Goal: Navigation & Orientation: Find specific page/section

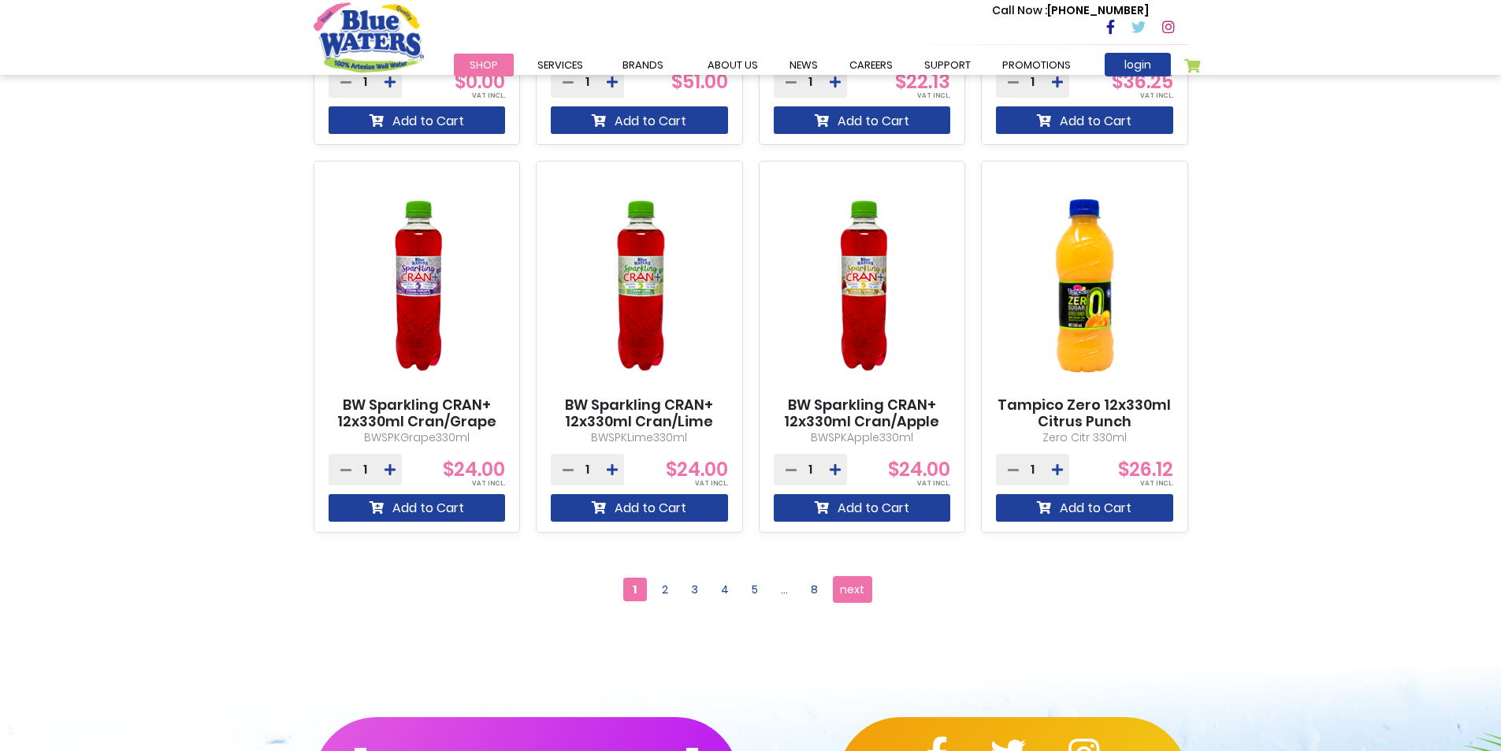
scroll to position [1339, 0]
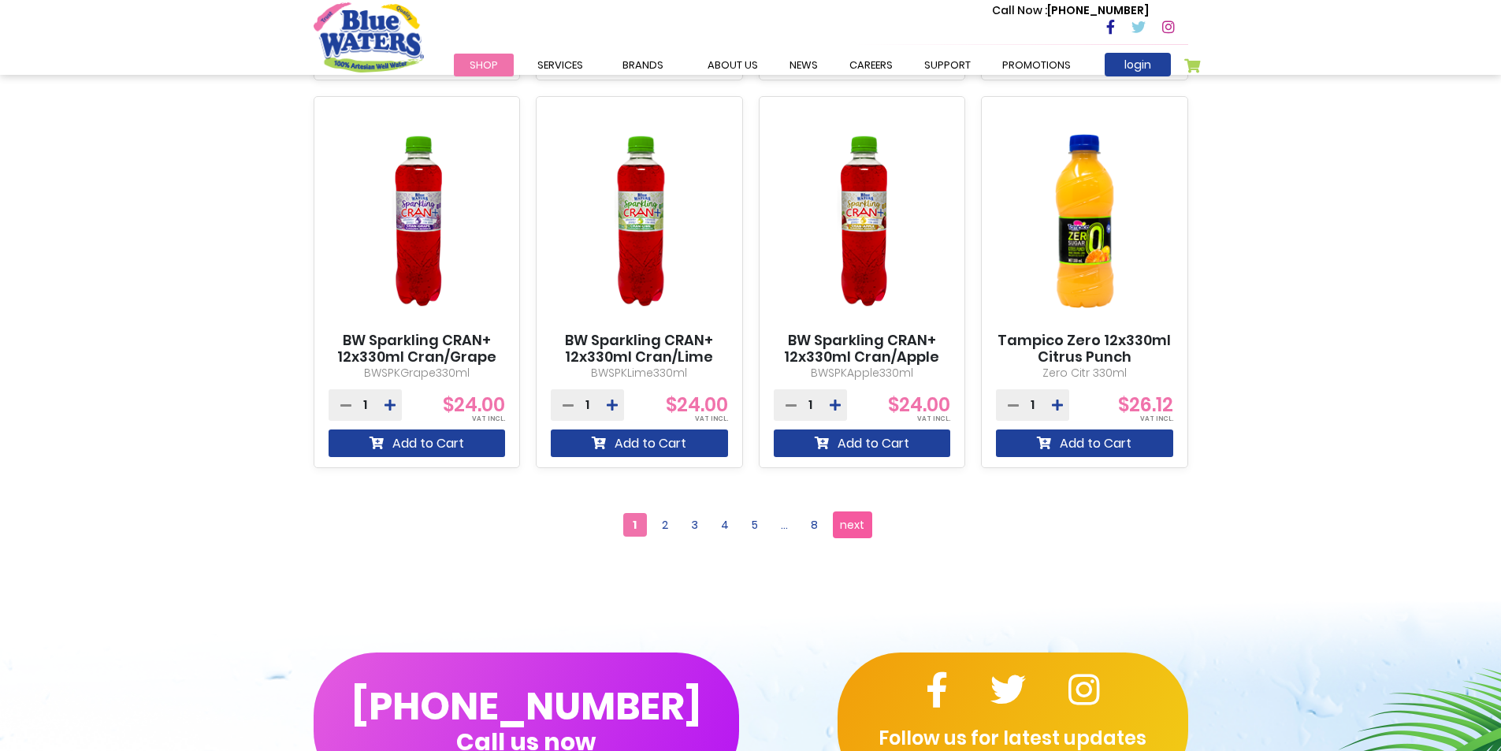
click at [854, 520] on span "next" at bounding box center [852, 525] width 24 height 24
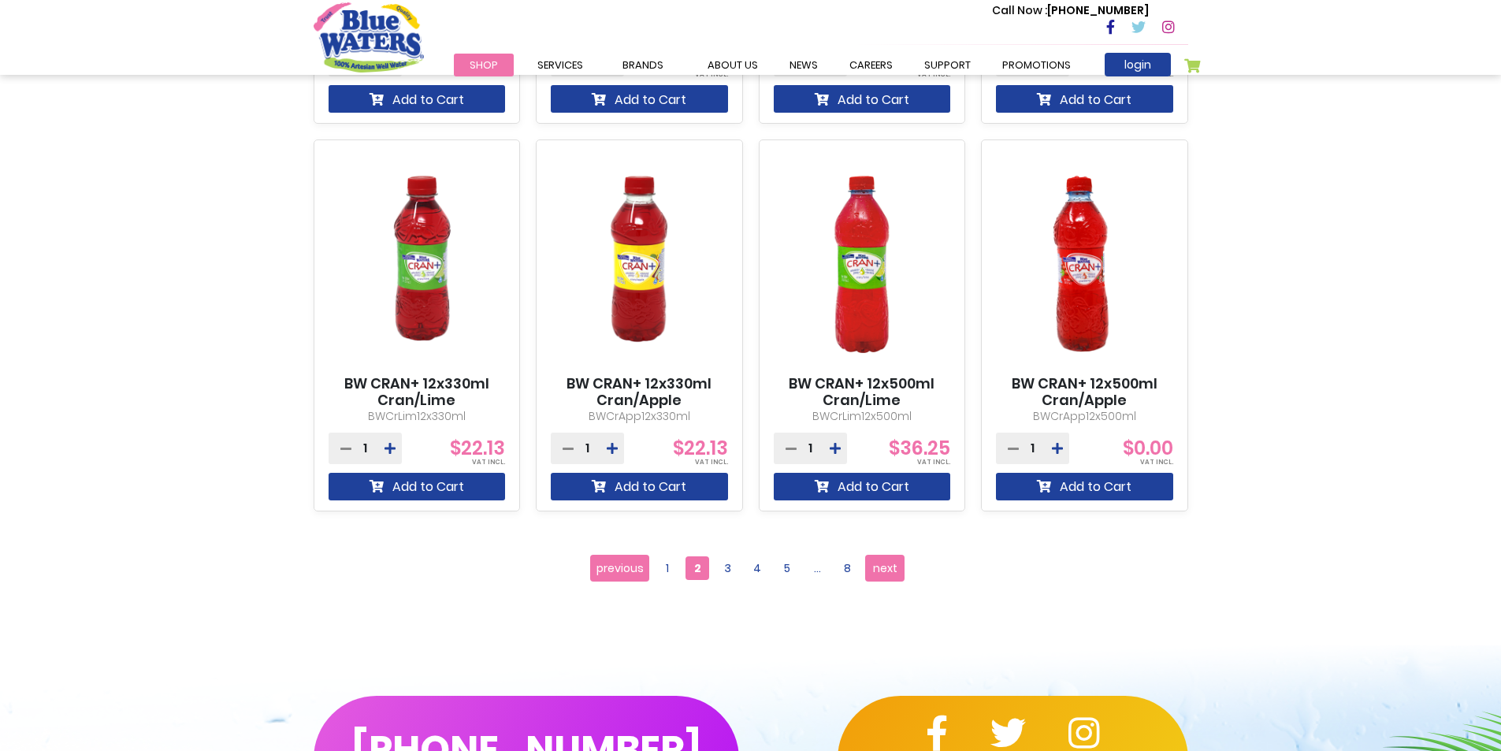
scroll to position [1497, 0]
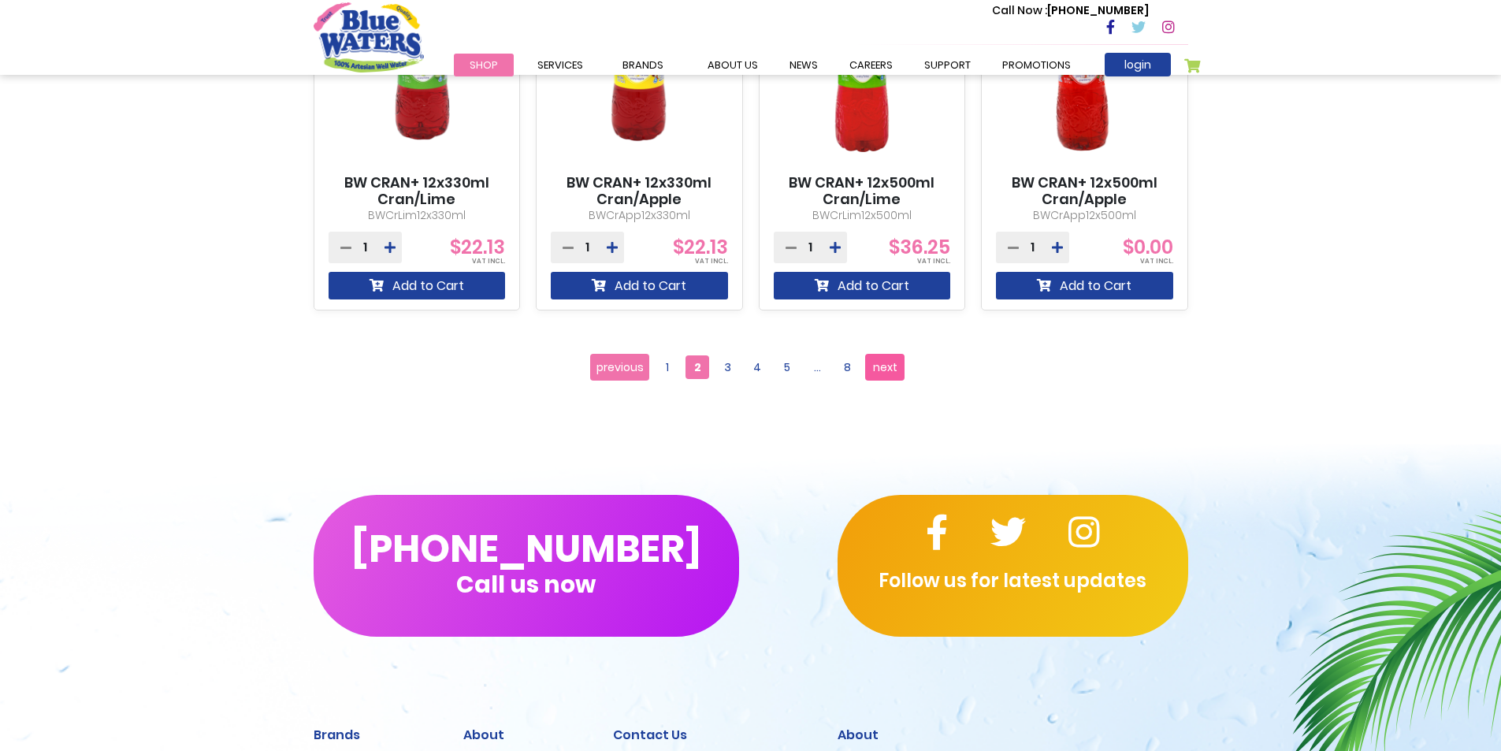
click at [871, 368] on link "Page next" at bounding box center [884, 367] width 39 height 27
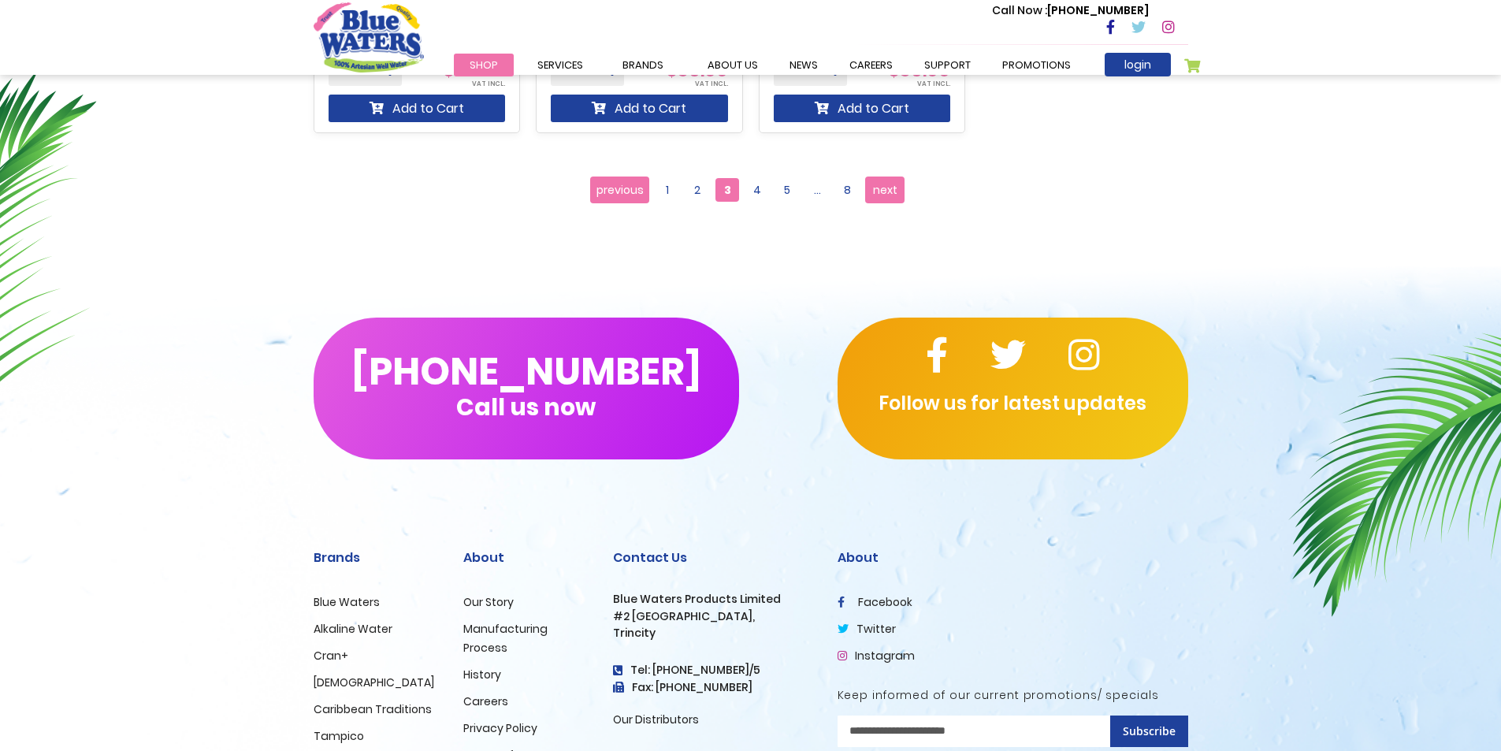
scroll to position [709, 0]
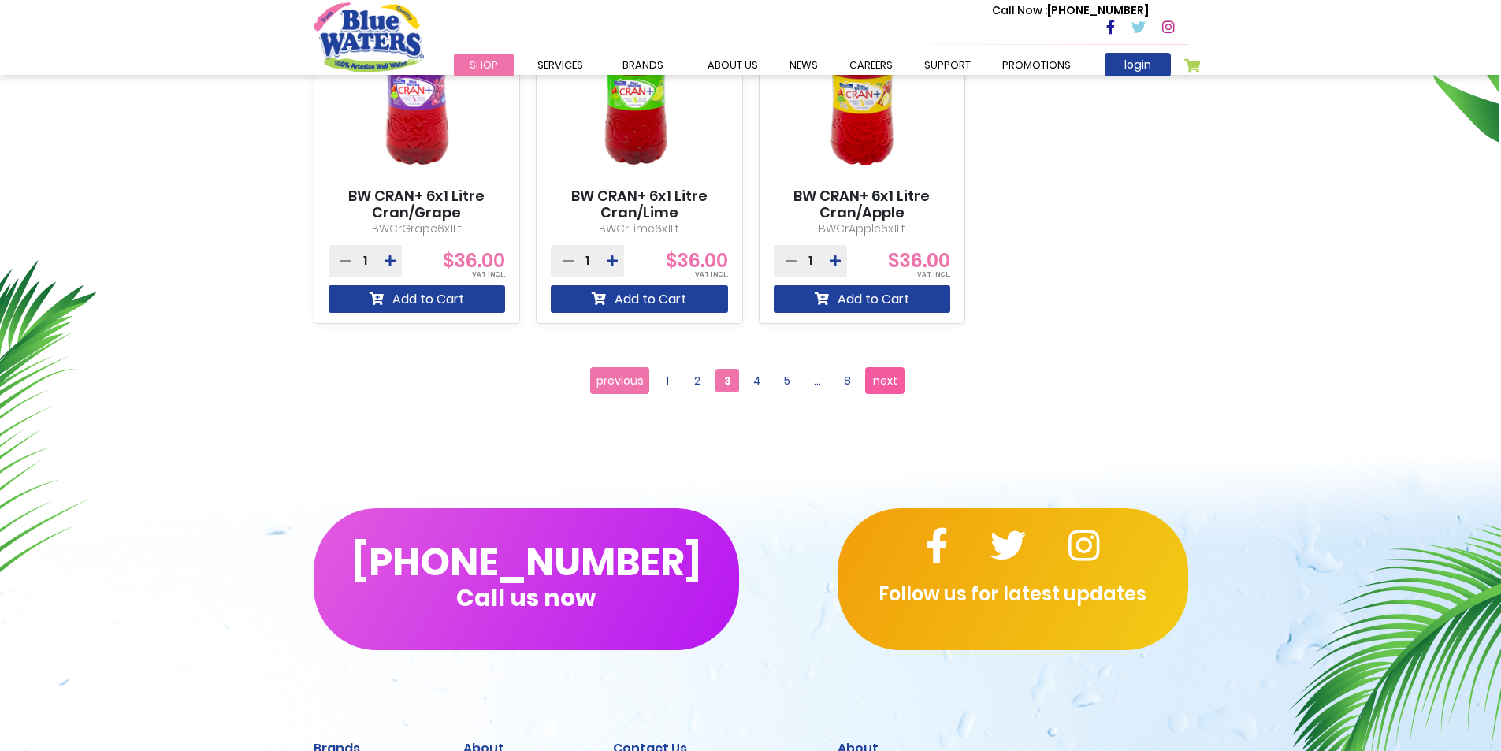
click at [887, 377] on span "next" at bounding box center [885, 381] width 24 height 24
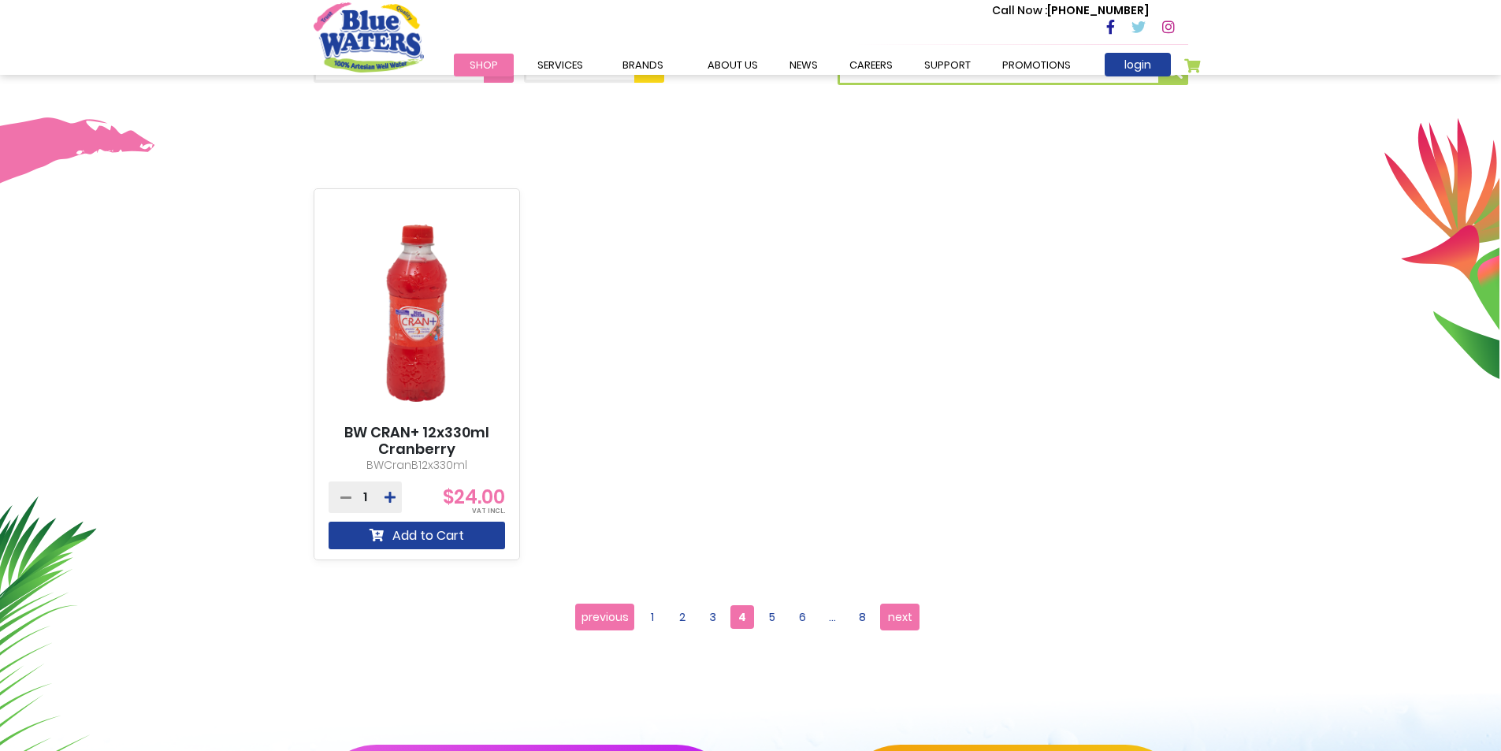
scroll to position [788, 0]
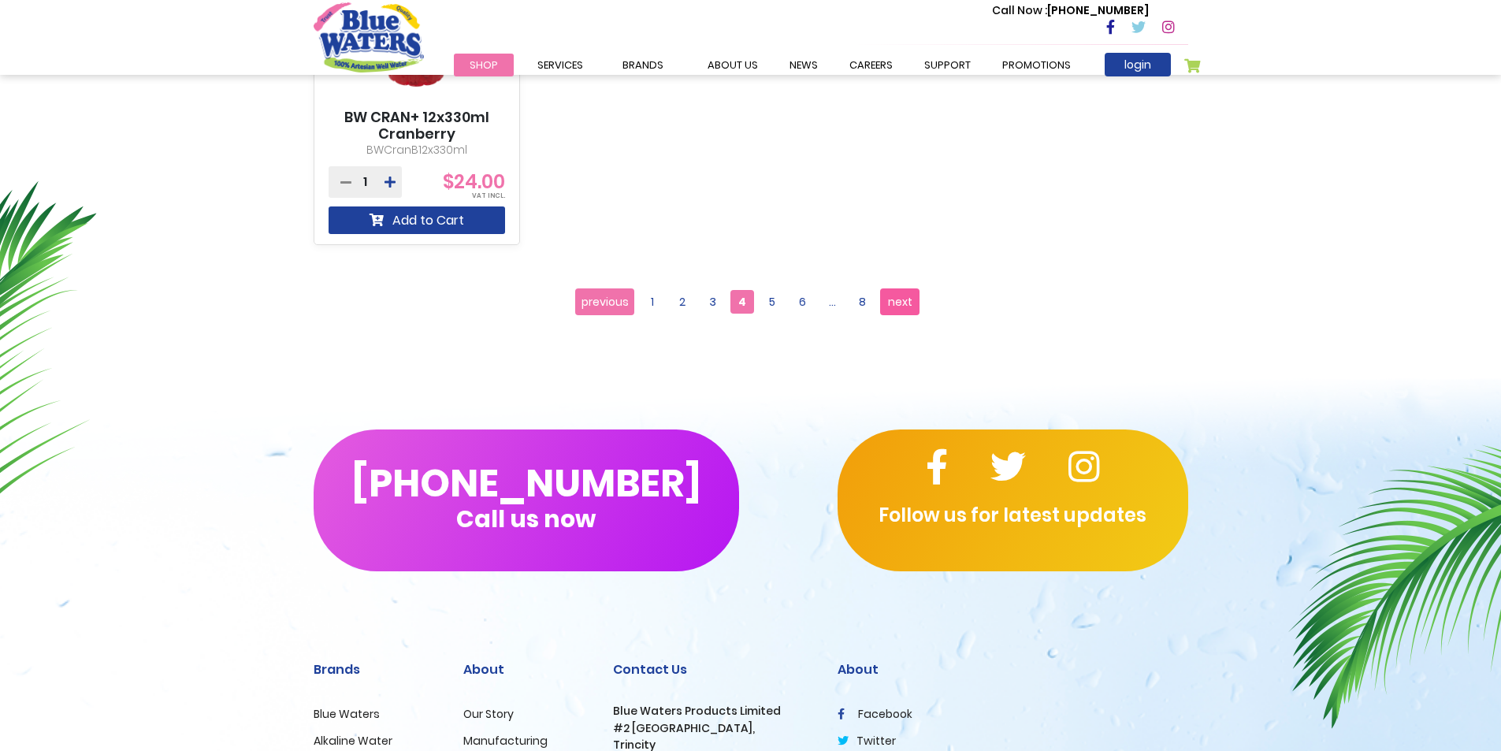
click at [902, 307] on span "next" at bounding box center [900, 302] width 24 height 24
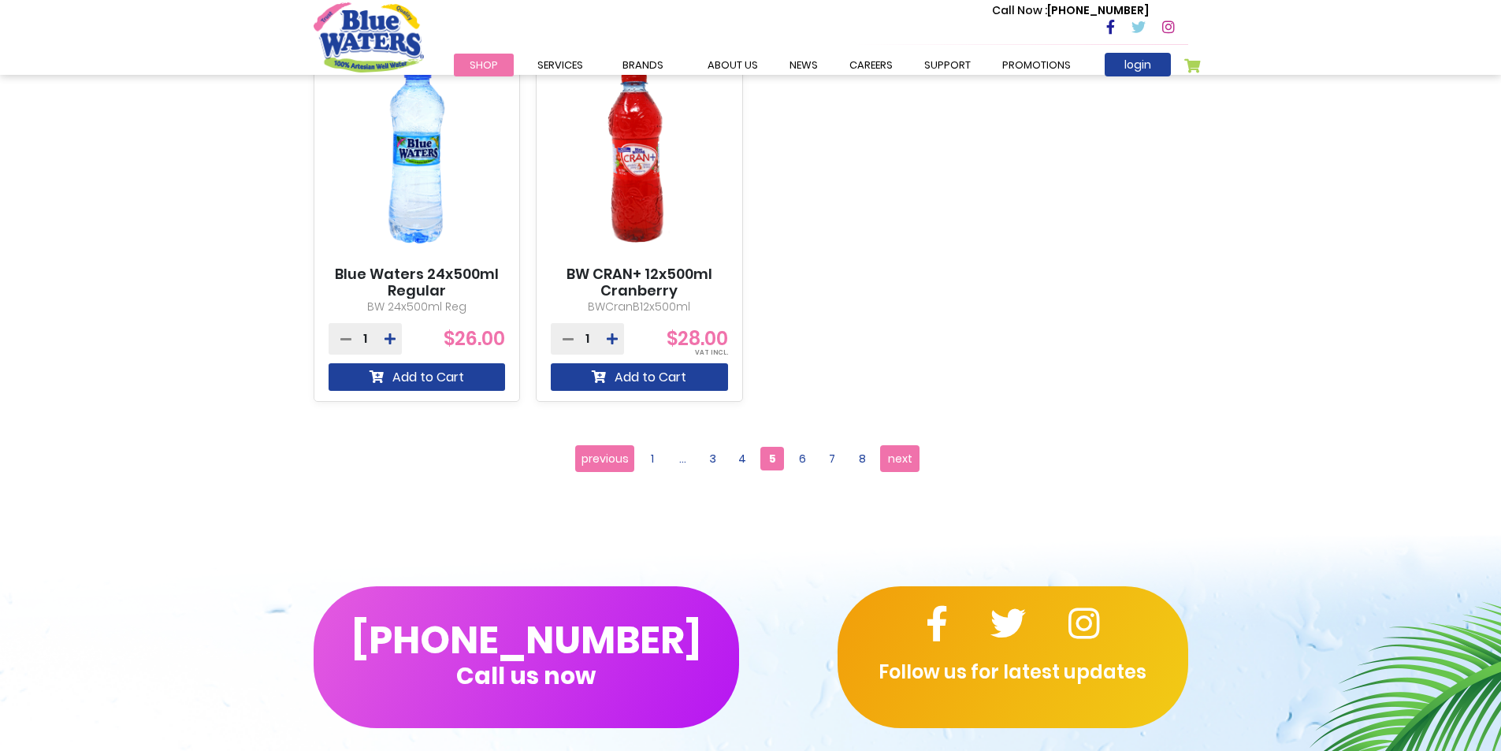
scroll to position [1418, 0]
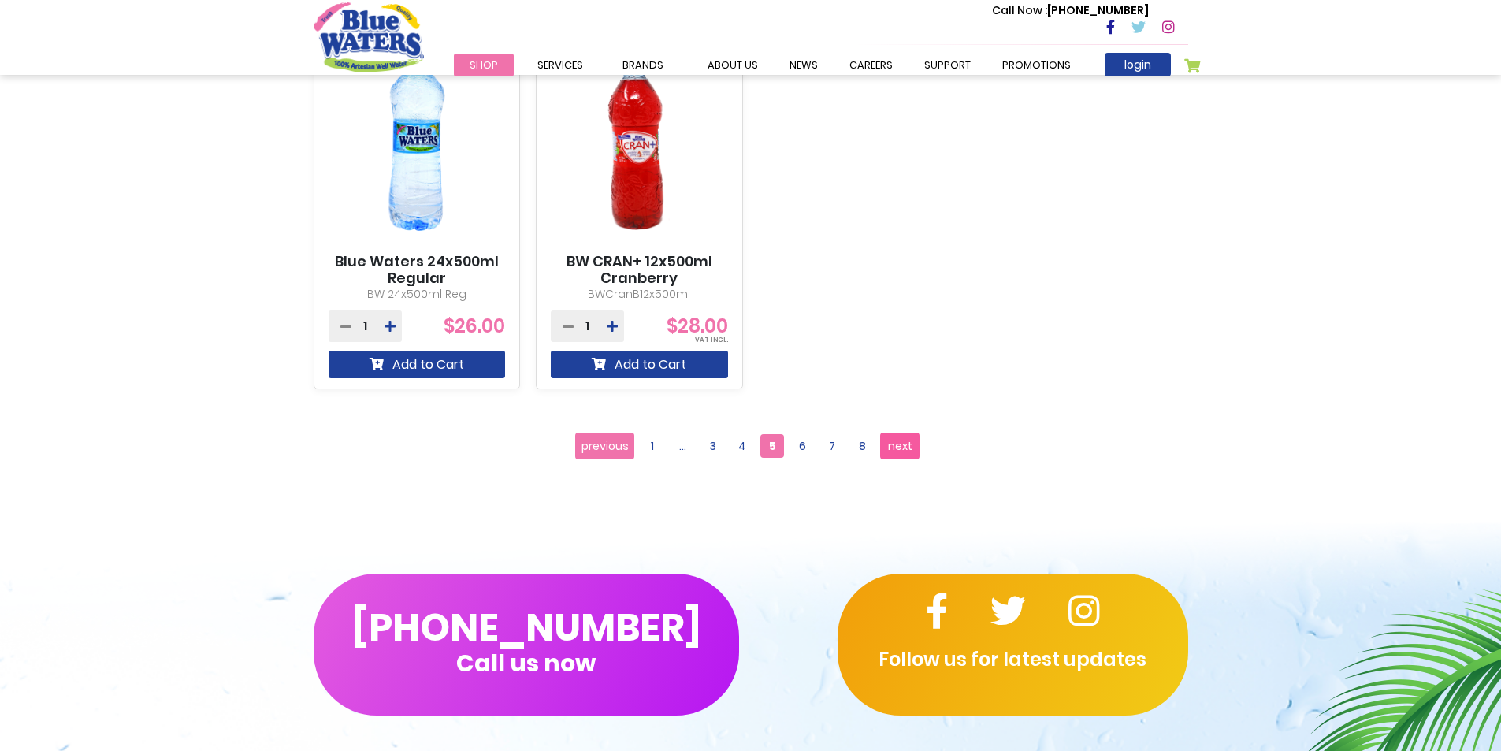
click at [897, 451] on span "next" at bounding box center [900, 446] width 24 height 24
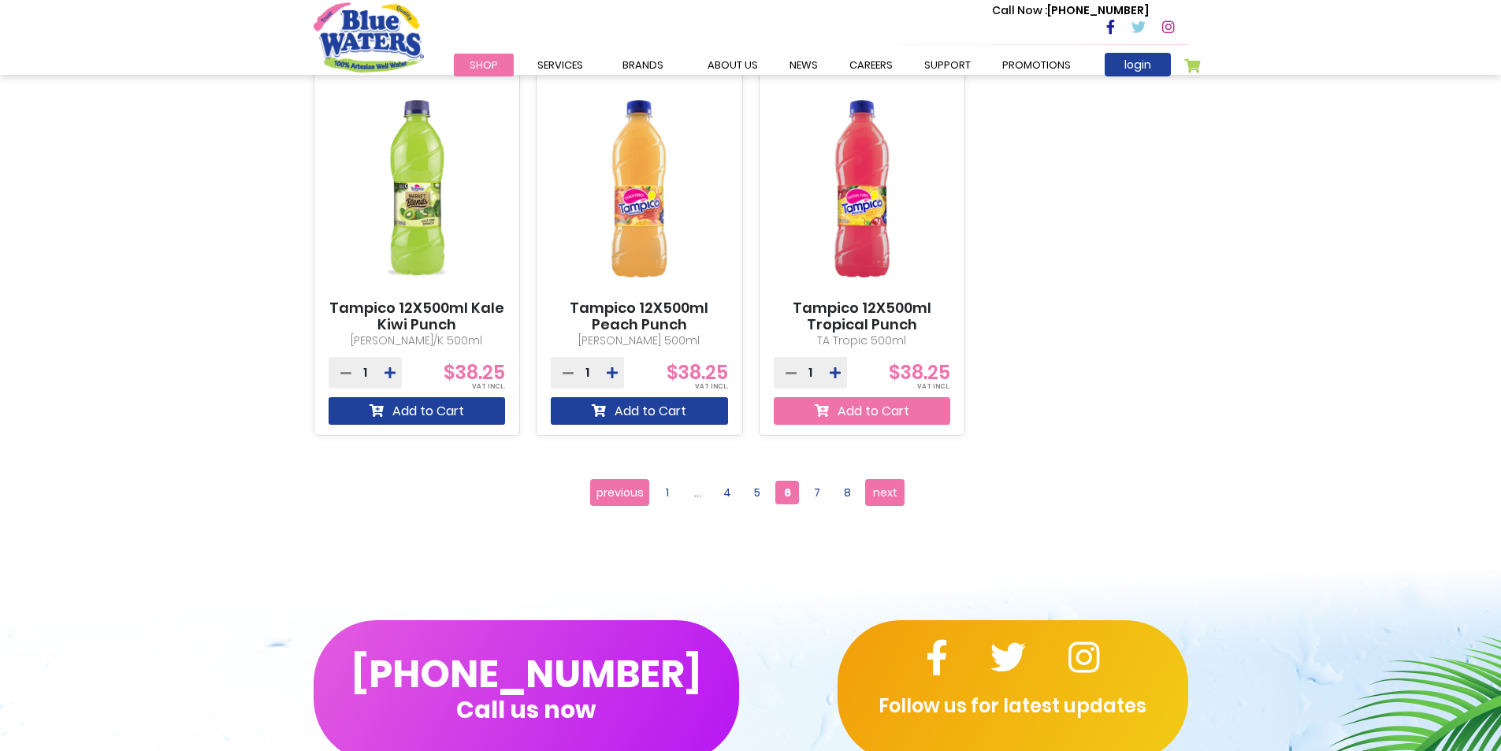
scroll to position [1497, 0]
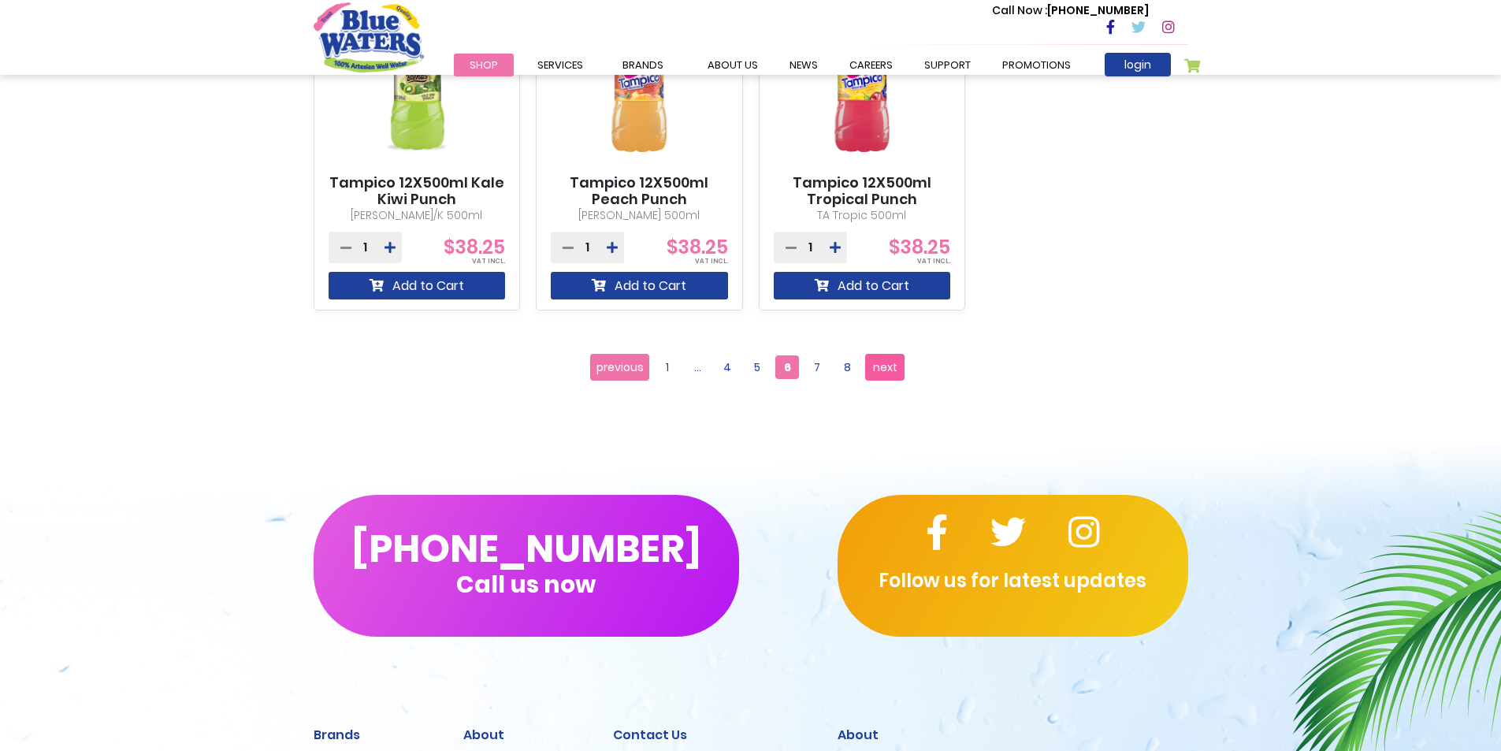
click at [893, 354] on link "Page next" at bounding box center [884, 367] width 39 height 27
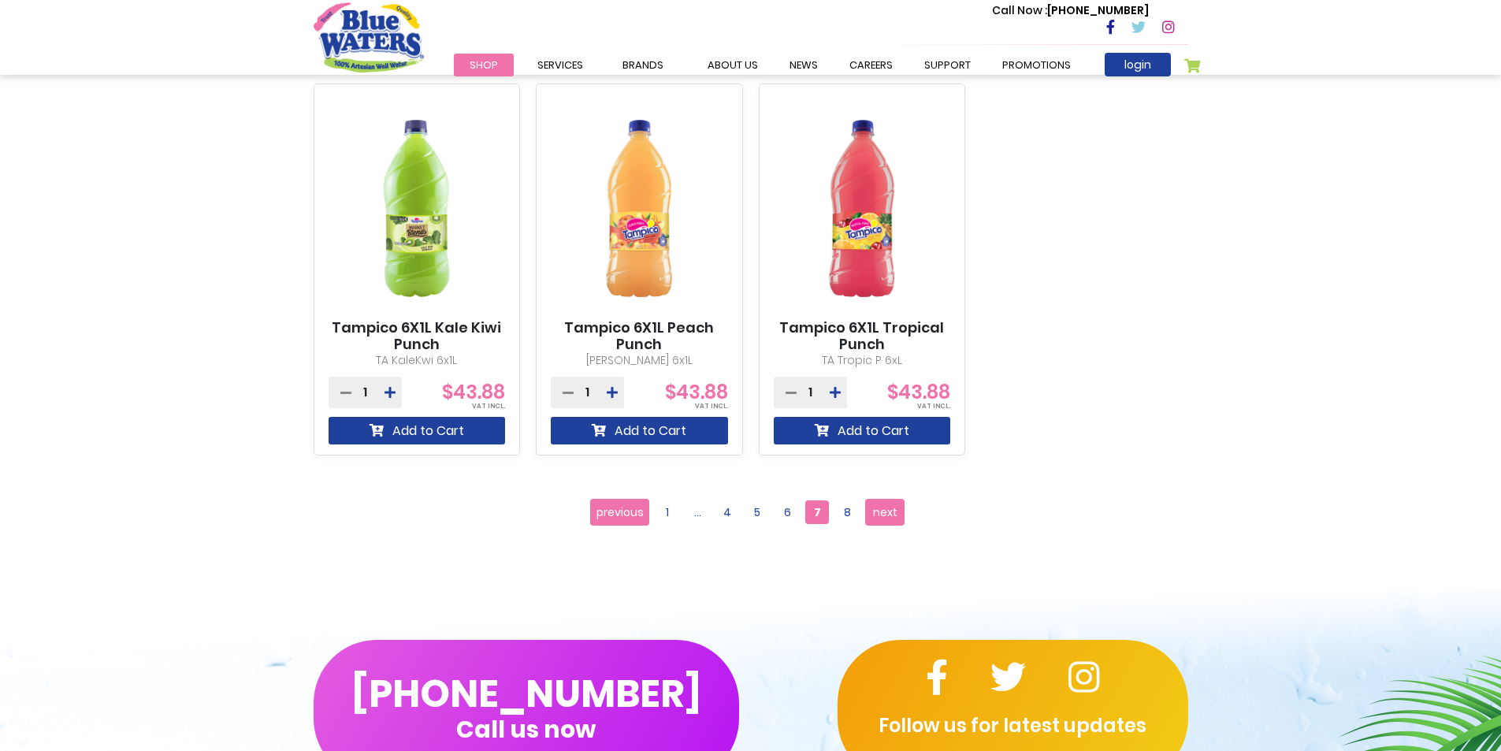
scroll to position [1655, 0]
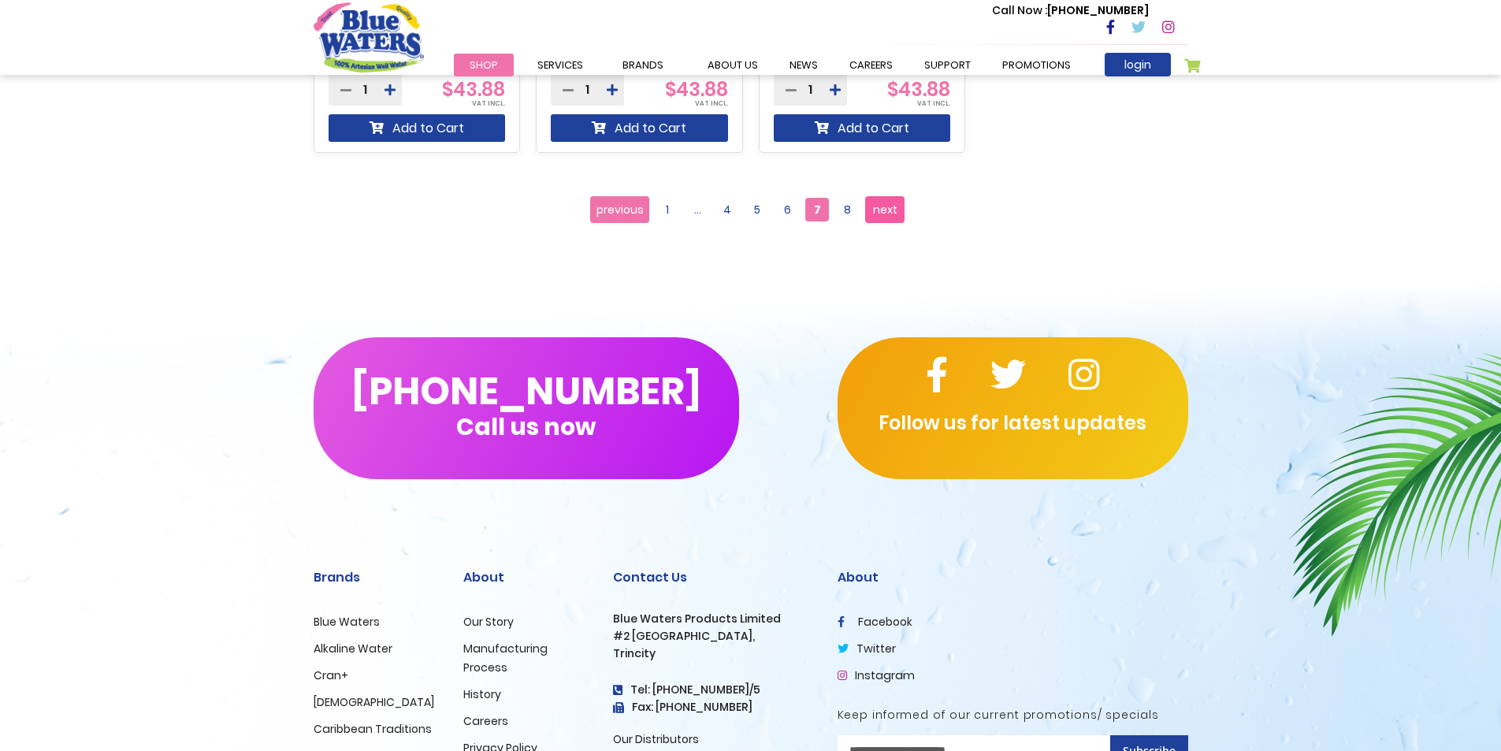
click at [890, 217] on span "next" at bounding box center [885, 210] width 24 height 24
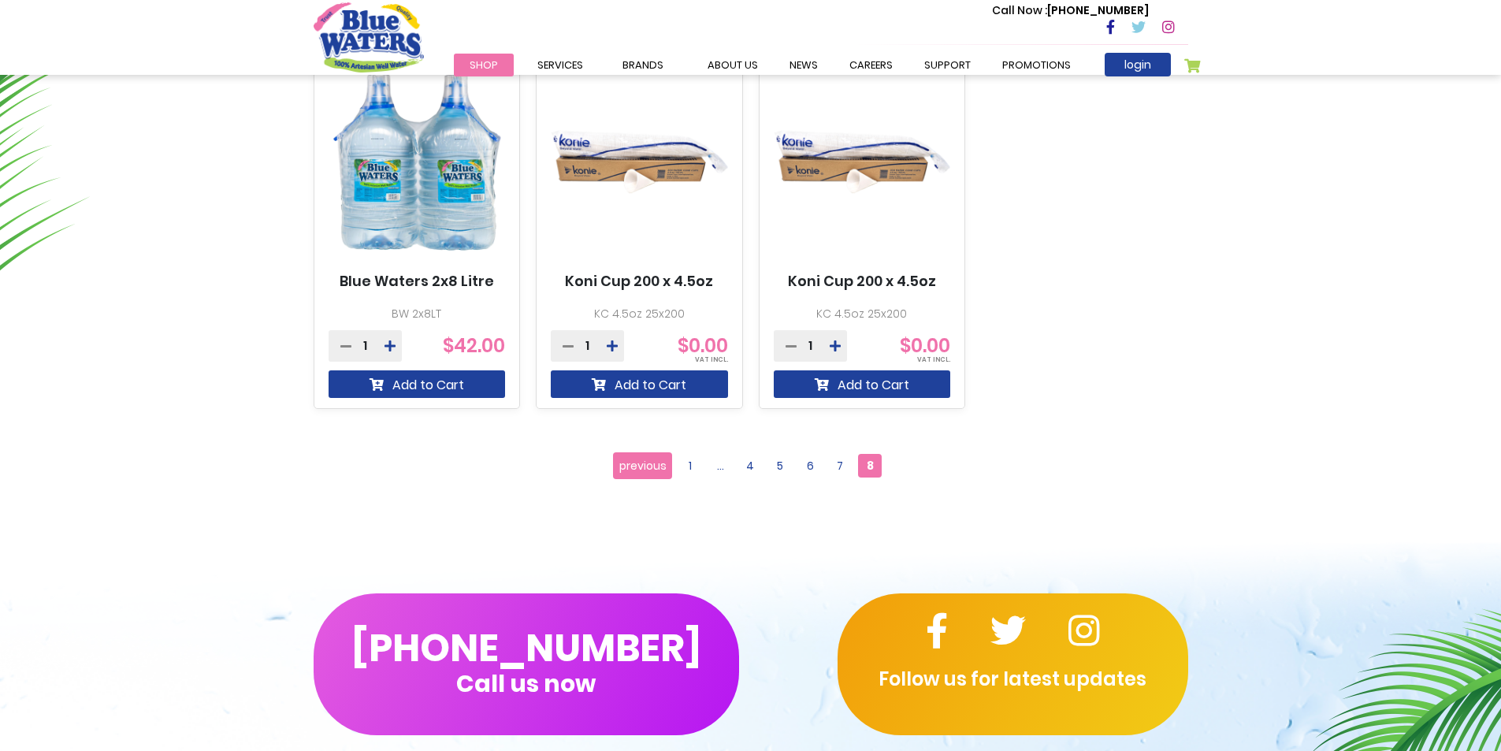
scroll to position [1024, 0]
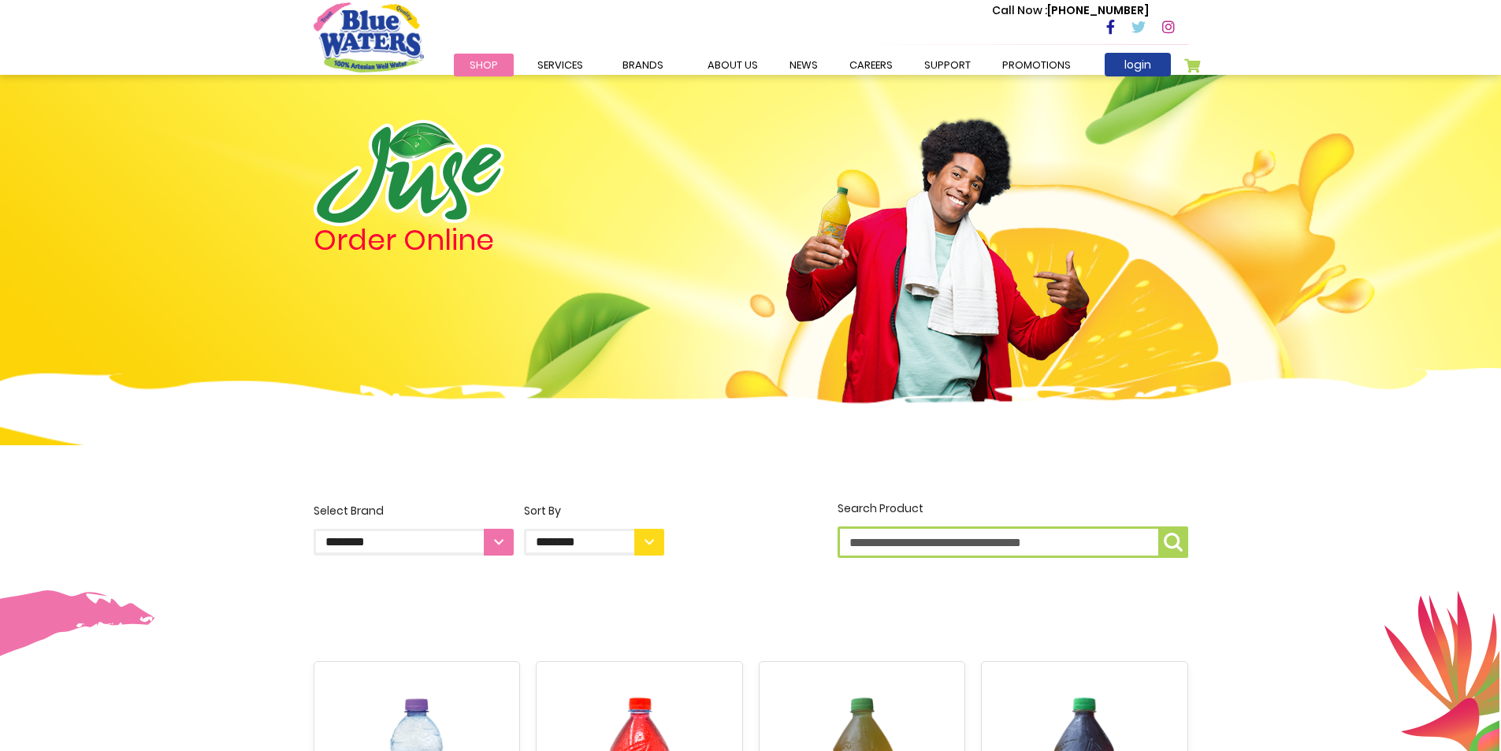
scroll to position [1766, 0]
